Goal: Information Seeking & Learning: Find specific page/section

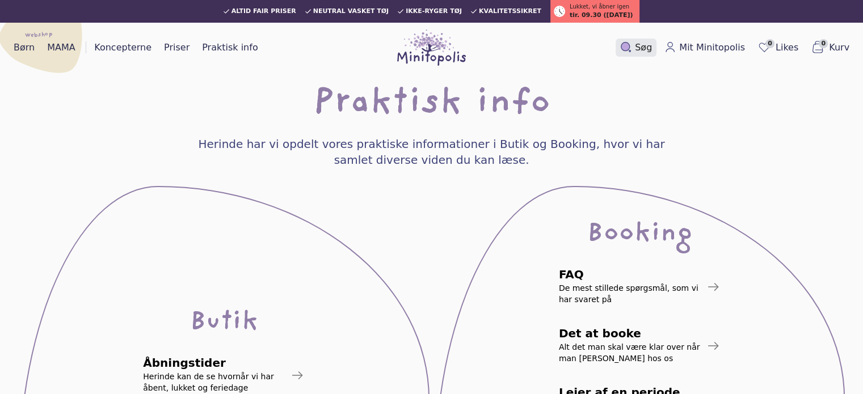
click at [639, 43] on span "Søg" at bounding box center [643, 48] width 17 height 14
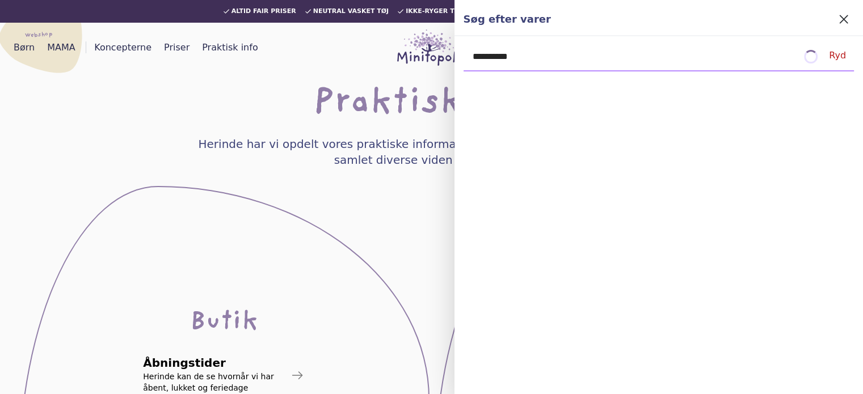
type input "**********"
click at [846, 15] on icon at bounding box center [843, 19] width 16 height 16
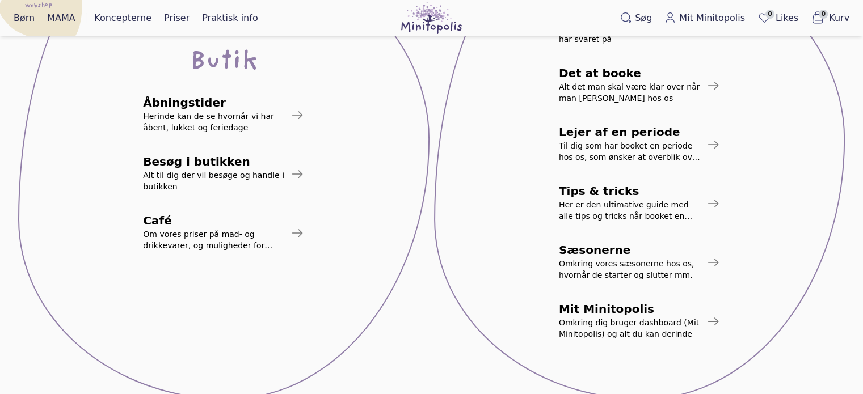
scroll to position [227, 0]
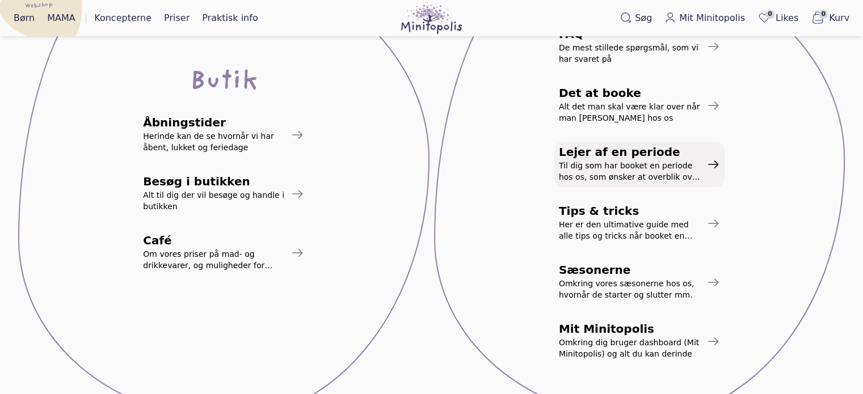
click at [592, 165] on span "Til dig som har booket en periode hos os, som ønsker at overblik over processer" at bounding box center [630, 171] width 143 height 23
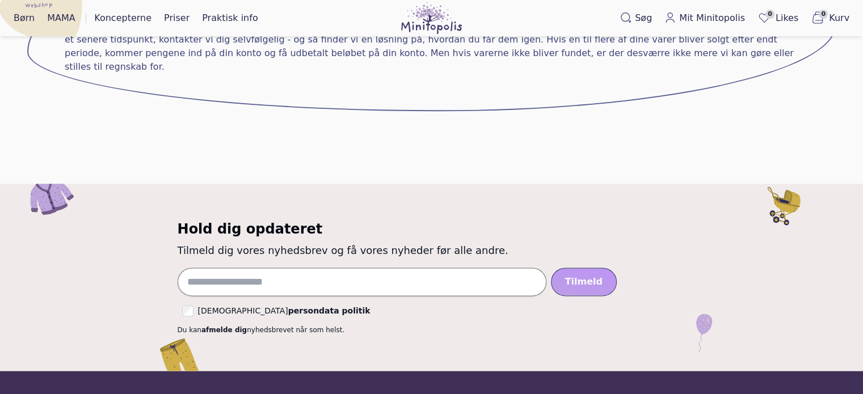
scroll to position [1531, 0]
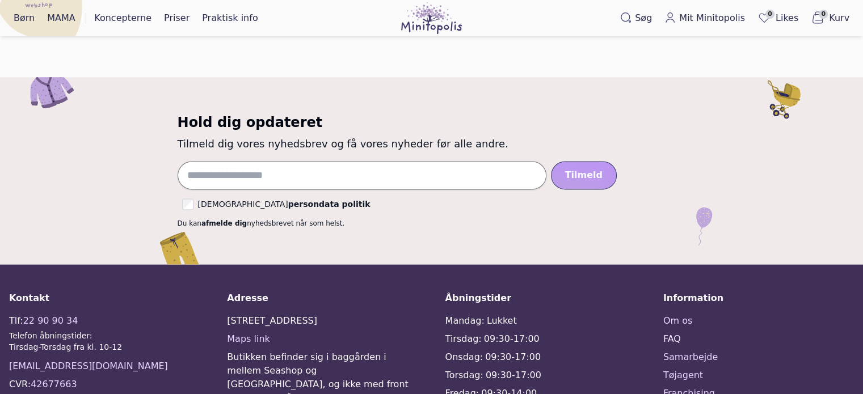
click at [683, 332] on link "FAQ" at bounding box center [758, 339] width 191 height 14
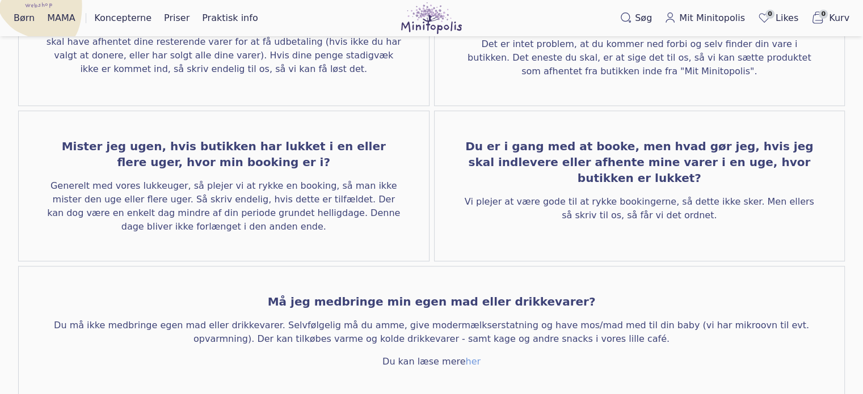
scroll to position [737, 0]
